Goal: Communication & Community: Answer question/provide support

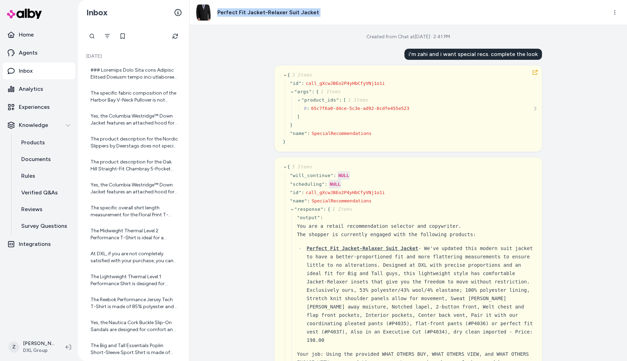
scroll to position [539, 0]
click at [123, 91] on div at bounding box center [134, 97] width 87 height 14
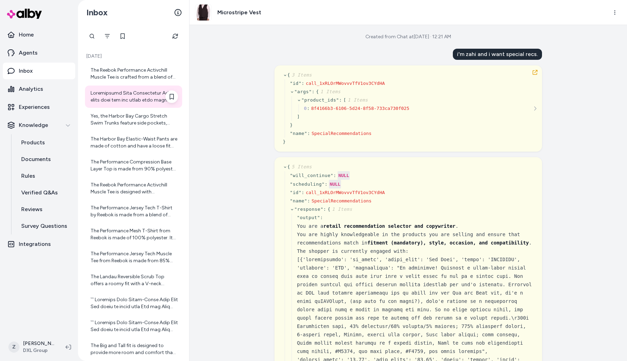
click at [145, 100] on div at bounding box center [134, 97] width 87 height 14
click at [536, 72] on icon "button" at bounding box center [535, 73] width 6 height 6
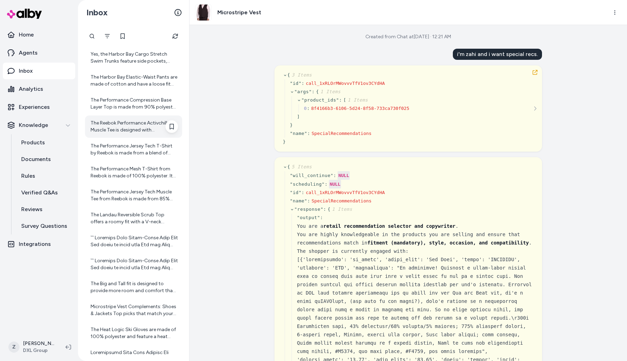
scroll to position [64, 0]
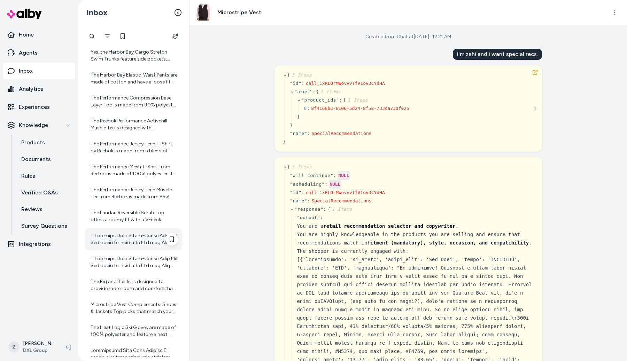
click at [141, 237] on div at bounding box center [134, 240] width 87 height 14
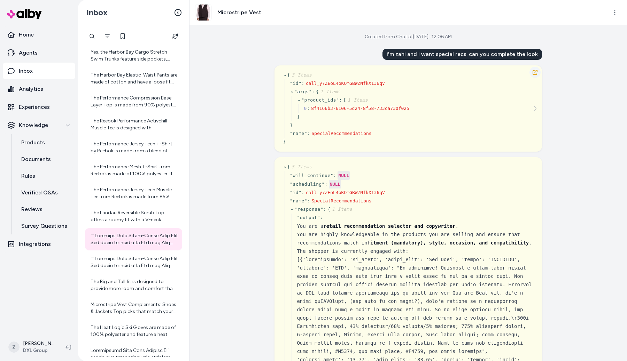
click at [535, 73] on icon "button" at bounding box center [535, 73] width 6 height 6
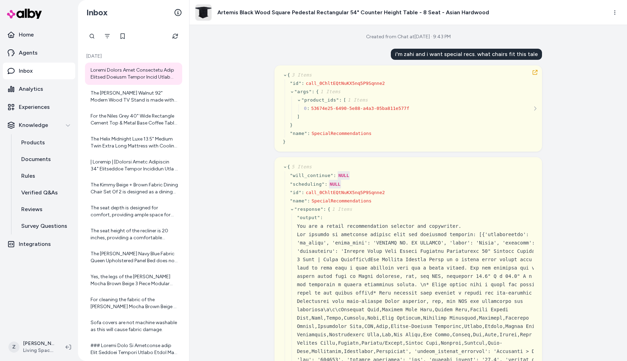
scroll to position [14086, 0]
